Goal: Task Accomplishment & Management: Manage account settings

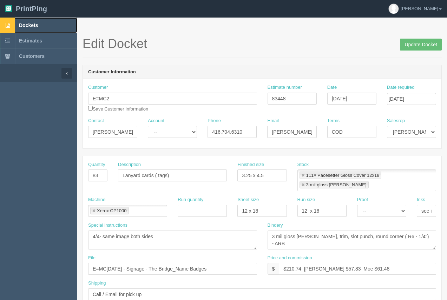
click at [33, 25] on span "Dockets" at bounding box center [28, 25] width 19 height 6
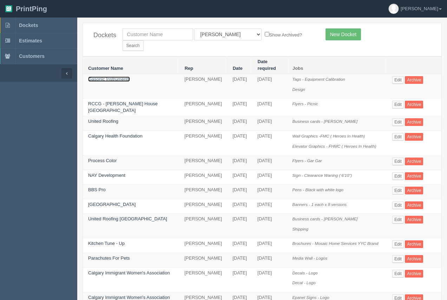
click at [120, 76] on link "Gasonic Instruments" at bounding box center [109, 78] width 42 height 5
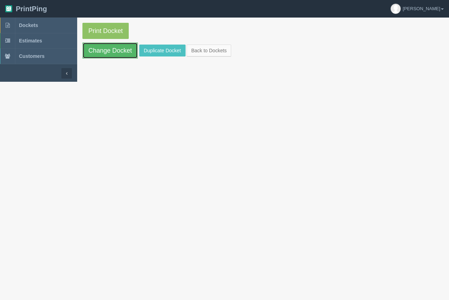
click at [122, 52] on link "Change Docket" at bounding box center [109, 50] width 55 height 16
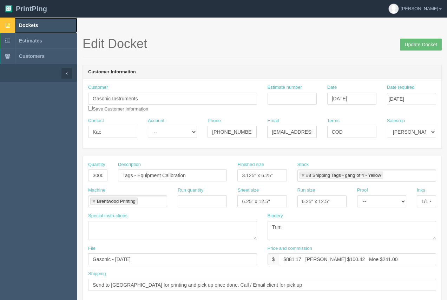
click at [30, 27] on span "Dockets" at bounding box center [28, 25] width 19 height 6
